Goal: Task Accomplishment & Management: Use online tool/utility

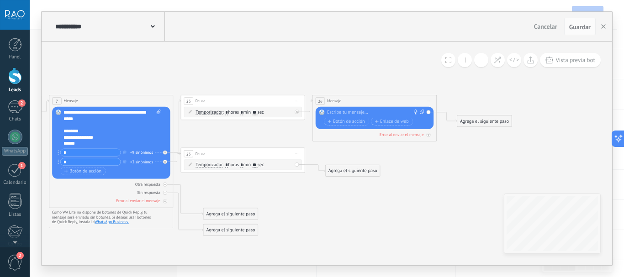
drag, startPoint x: 536, startPoint y: 162, endPoint x: 456, endPoint y: 162, distance: 80.4
click at [456, 162] on icon at bounding box center [102, 190] width 1088 height 540
click at [484, 119] on div "Agrega el siguiente paso" at bounding box center [484, 121] width 54 height 10
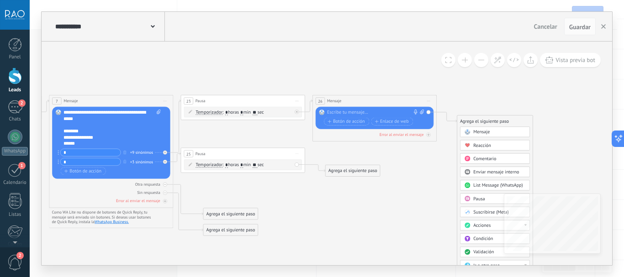
click at [479, 131] on span "Mensaje" at bounding box center [481, 132] width 16 height 6
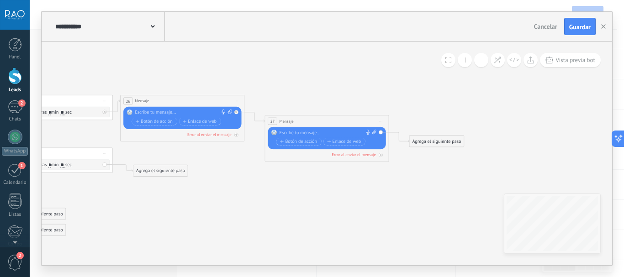
click at [540, 25] on span "Cancelar" at bounding box center [545, 26] width 23 height 8
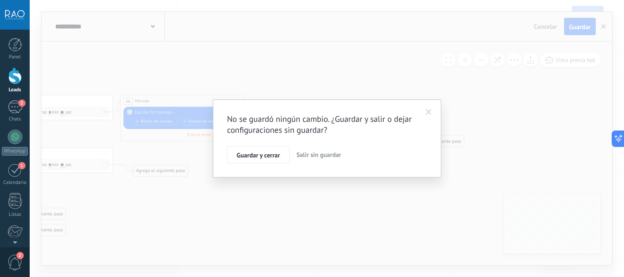
click at [315, 157] on span "Salir sin guardar" at bounding box center [318, 155] width 45 height 8
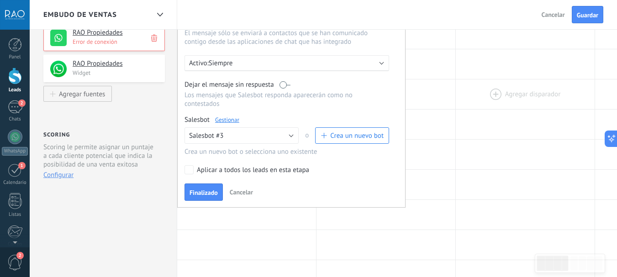
click at [473, 106] on div at bounding box center [525, 94] width 139 height 30
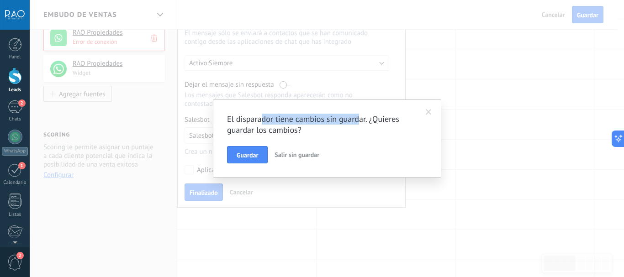
drag, startPoint x: 290, startPoint y: 118, endPoint x: 371, endPoint y: 118, distance: 80.8
click at [370, 118] on h2 "El disparador tiene cambios sin guardar. ¿Quieres guardar los cambios?" at bounding box center [322, 125] width 191 height 22
click at [371, 118] on h2 "El disparador tiene cambios sin guardar. ¿Quieres guardar los cambios?" at bounding box center [322, 125] width 191 height 22
drag, startPoint x: 248, startPoint y: 127, endPoint x: 292, endPoint y: 130, distance: 43.5
click at [292, 130] on h2 "El disparador tiene cambios sin guardar. ¿Quieres guardar los cambios?" at bounding box center [322, 125] width 191 height 22
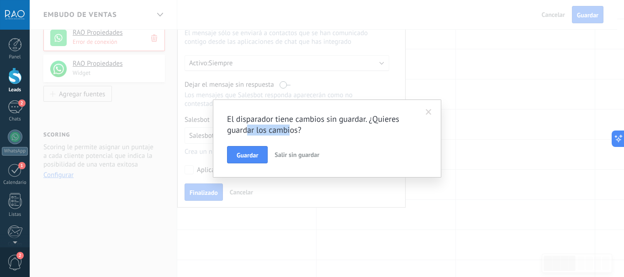
click at [268, 131] on h2 "El disparador tiene cambios sin guardar. ¿Quieres guardar los cambios?" at bounding box center [322, 125] width 191 height 22
click at [292, 155] on span "Salir sin guardar" at bounding box center [296, 155] width 45 height 8
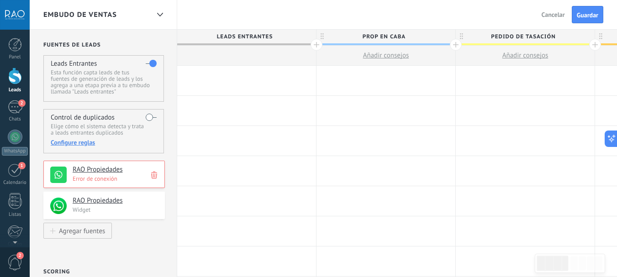
click at [231, 76] on div at bounding box center [246, 81] width 139 height 30
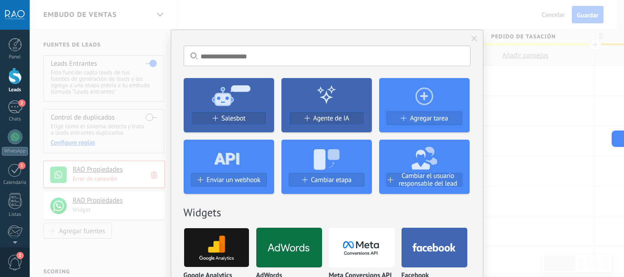
click at [531, 91] on div "No hay resultados Salesbot Agente de IA Agregar tarea Enviar un webhook Cambiar…" at bounding box center [327, 138] width 594 height 277
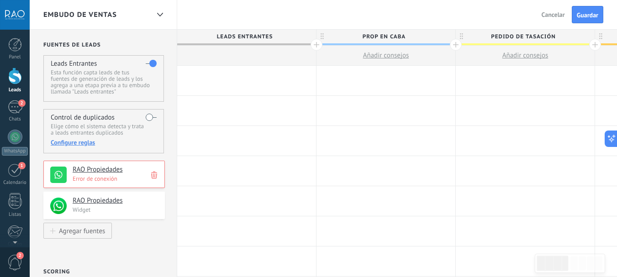
click at [242, 78] on div at bounding box center [246, 81] width 139 height 30
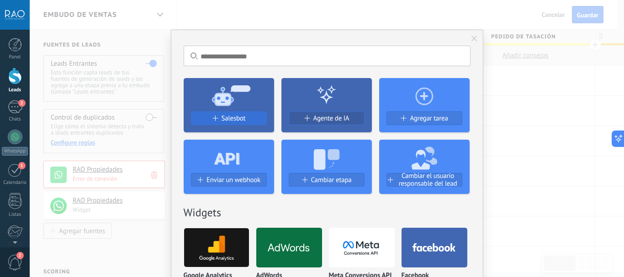
click at [245, 119] on div "Salesbot" at bounding box center [228, 119] width 75 height 8
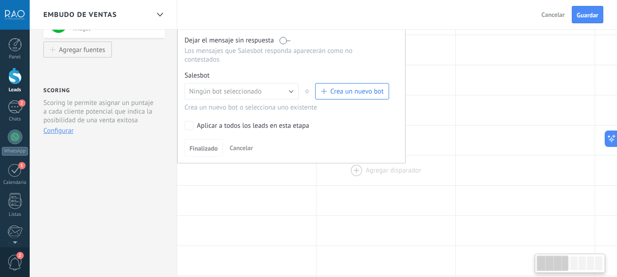
scroll to position [183, 0]
click at [359, 97] on button "Crea un nuevo bot" at bounding box center [352, 90] width 74 height 16
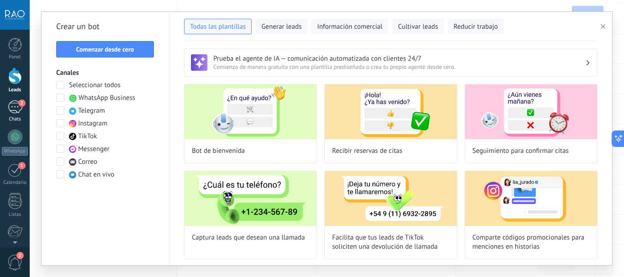
click at [12, 104] on div "2" at bounding box center [15, 106] width 15 height 13
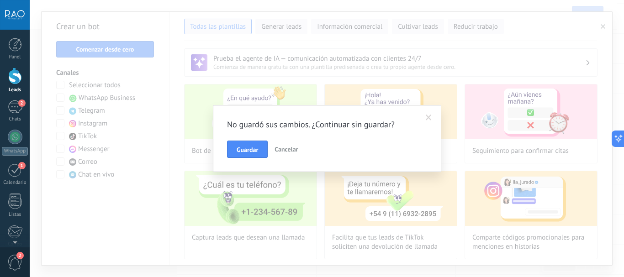
click at [276, 149] on span "Cancelar" at bounding box center [285, 149] width 23 height 8
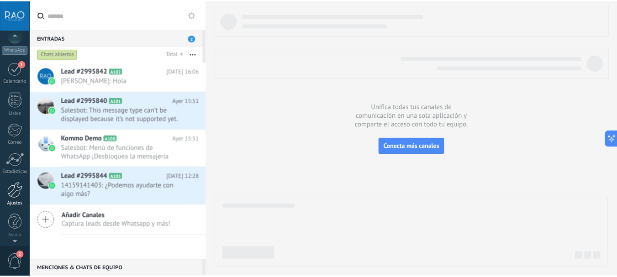
scroll to position [103, 0]
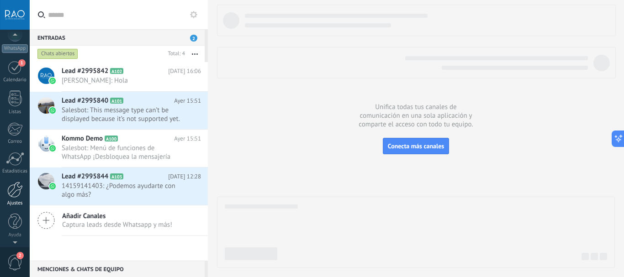
click at [11, 195] on div at bounding box center [15, 190] width 16 height 16
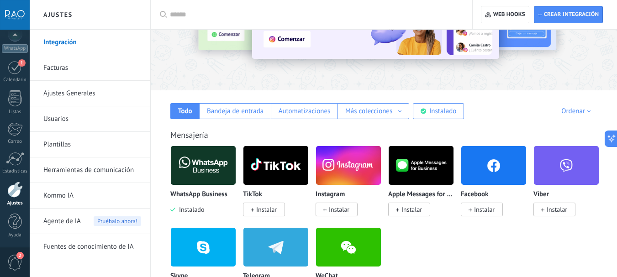
scroll to position [91, 0]
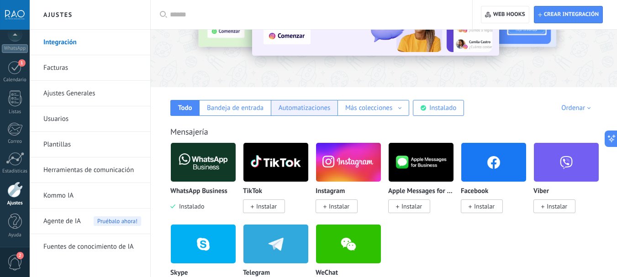
click at [321, 110] on div "Automatizaciones" at bounding box center [305, 108] width 52 height 9
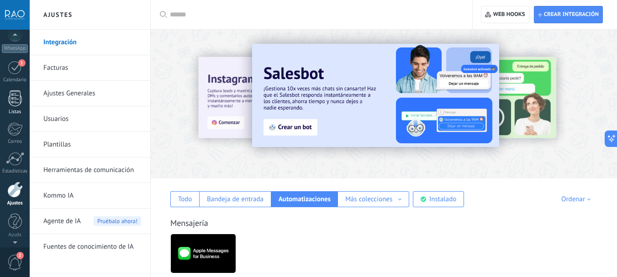
scroll to position [0, 0]
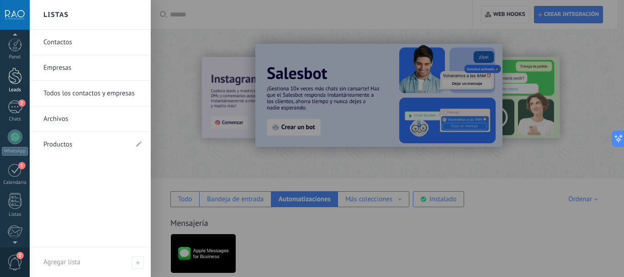
click at [13, 82] on div at bounding box center [15, 76] width 14 height 17
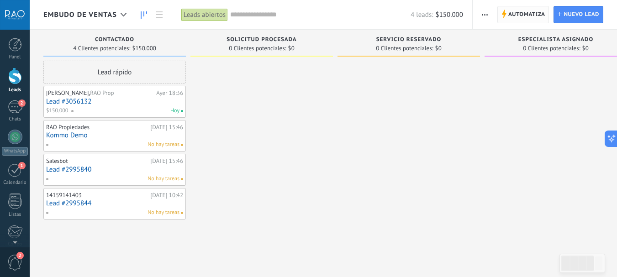
click at [518, 15] on span "Automatiza" at bounding box center [526, 14] width 37 height 16
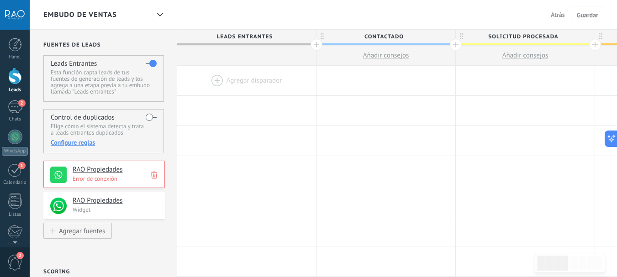
click at [242, 80] on div at bounding box center [246, 81] width 139 height 30
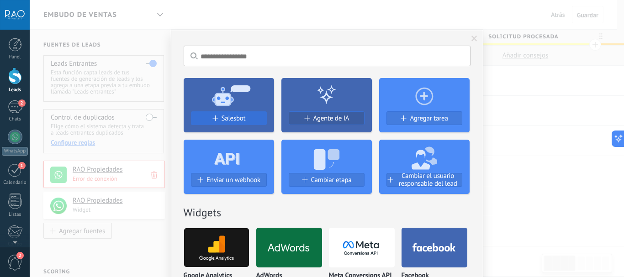
click at [230, 117] on span "Salesbot" at bounding box center [233, 119] width 24 height 8
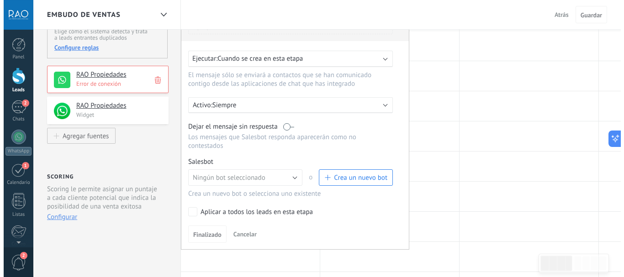
scroll to position [91, 0]
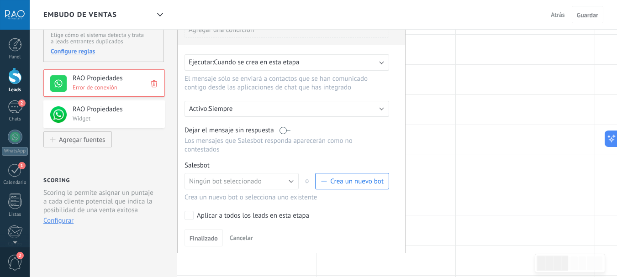
click at [355, 188] on button "Crea un nuevo bot" at bounding box center [352, 181] width 74 height 16
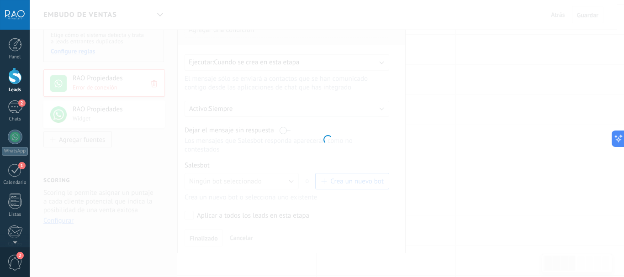
type input "**********"
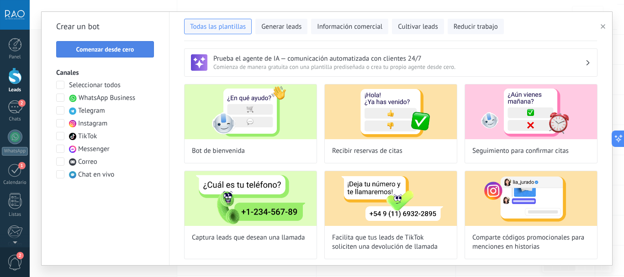
click at [116, 48] on span "Comenzar desde cero" at bounding box center [105, 49] width 58 height 6
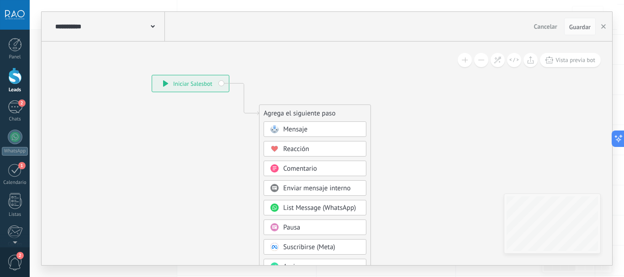
drag, startPoint x: 205, startPoint y: 137, endPoint x: 198, endPoint y: 134, distance: 7.6
click at [194, 133] on icon at bounding box center [230, 241] width 614 height 788
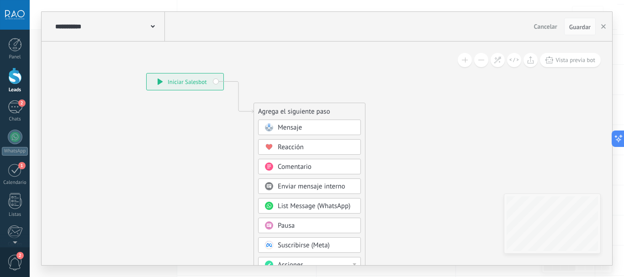
click at [293, 127] on span "Mensaje" at bounding box center [290, 127] width 24 height 9
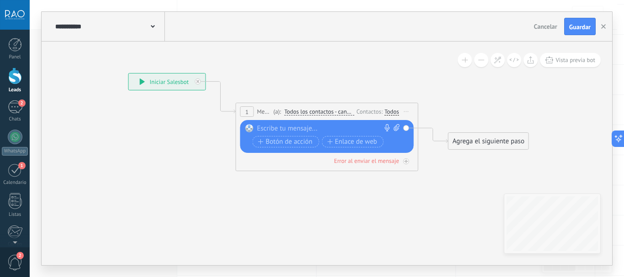
click at [298, 130] on div at bounding box center [325, 128] width 136 height 9
paste div
drag, startPoint x: 293, startPoint y: 128, endPoint x: 252, endPoint y: 128, distance: 41.1
click at [257, 128] on div "***" at bounding box center [328, 128] width 143 height 9
click at [269, 128] on div at bounding box center [325, 128] width 136 height 9
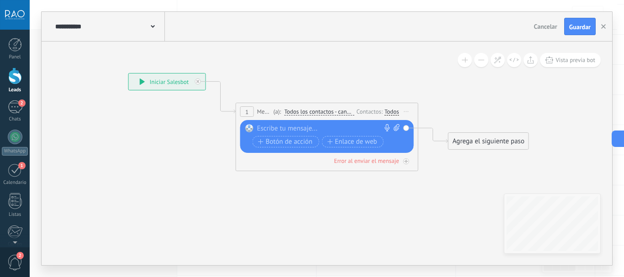
click at [284, 126] on div at bounding box center [325, 128] width 136 height 9
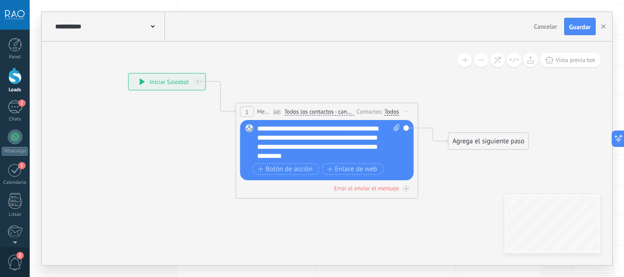
click at [353, 130] on div "**********" at bounding box center [328, 142] width 143 height 37
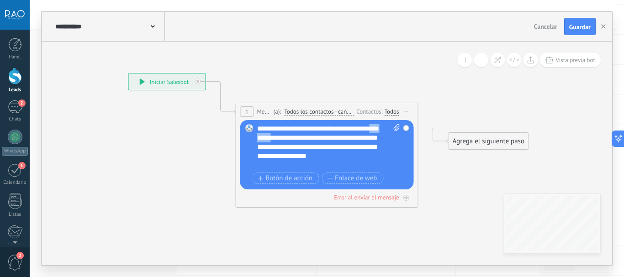
drag, startPoint x: 288, startPoint y: 136, endPoint x: 259, endPoint y: 139, distance: 28.9
click at [259, 139] on div "**********" at bounding box center [328, 147] width 143 height 46
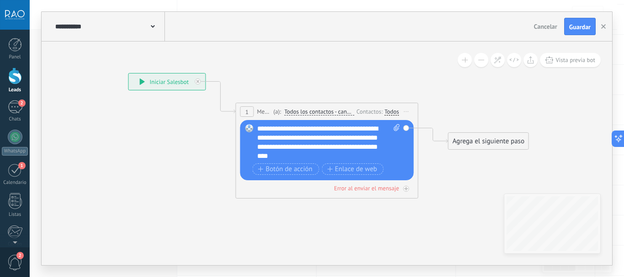
click at [375, 128] on div "**********" at bounding box center [328, 142] width 143 height 37
